Goal: Task Accomplishment & Management: Use online tool/utility

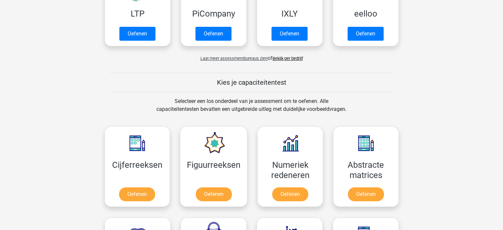
scroll to position [198, 0]
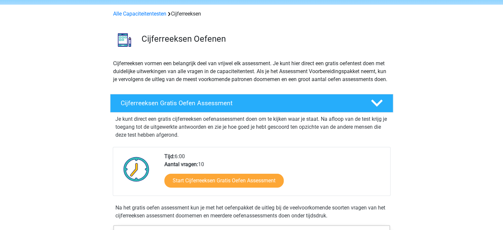
scroll to position [99, 0]
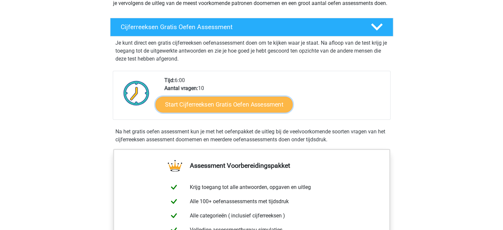
click at [236, 112] on link "Start Cijferreeksen Gratis Oefen Assessment" at bounding box center [223, 104] width 137 height 16
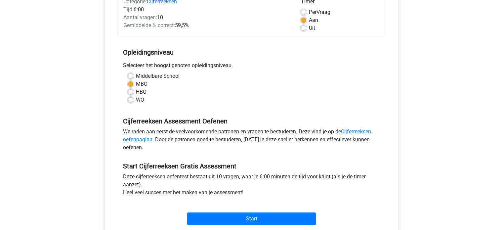
scroll to position [99, 0]
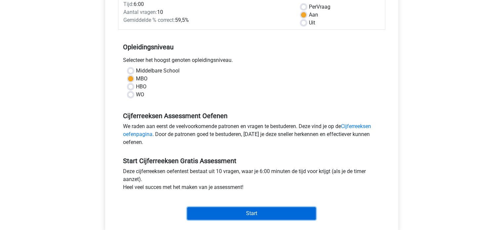
click at [264, 213] on input "Start" at bounding box center [251, 213] width 129 height 13
